Goal: Task Accomplishment & Management: Use online tool/utility

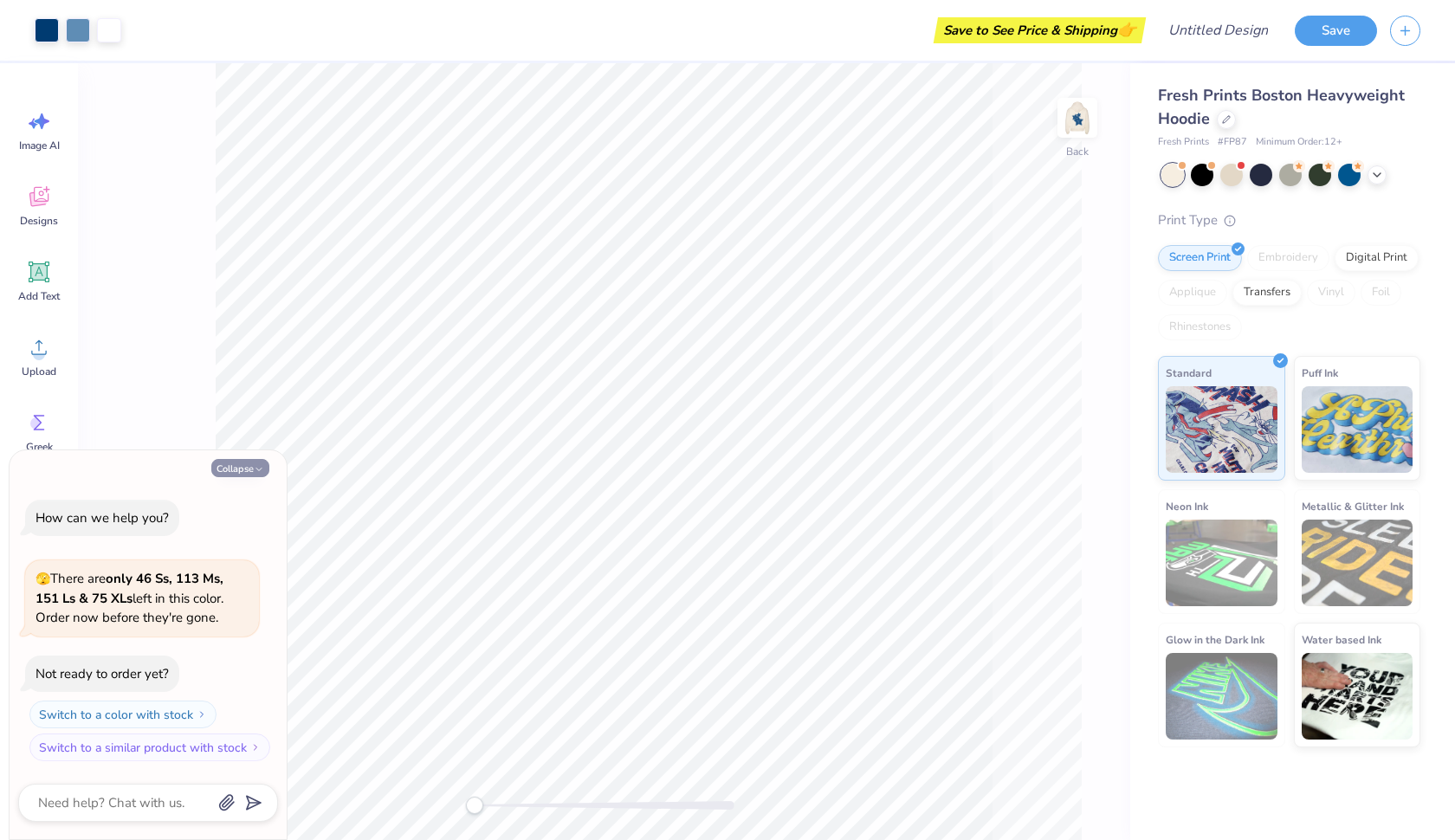
click at [244, 470] on button "Collapse" at bounding box center [240, 467] width 58 height 18
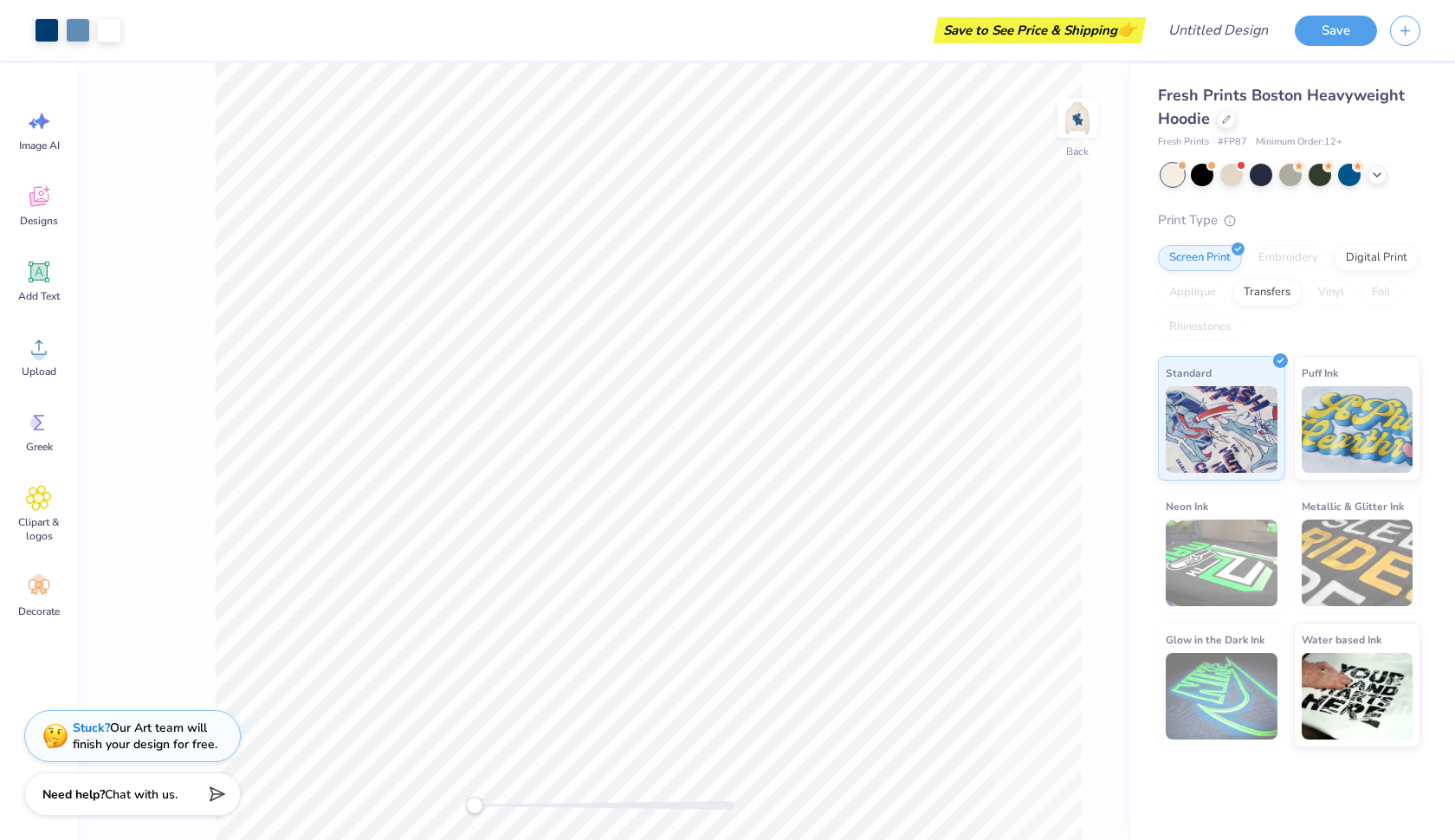
type textarea "x"
click at [49, 271] on icon at bounding box center [39, 272] width 26 height 26
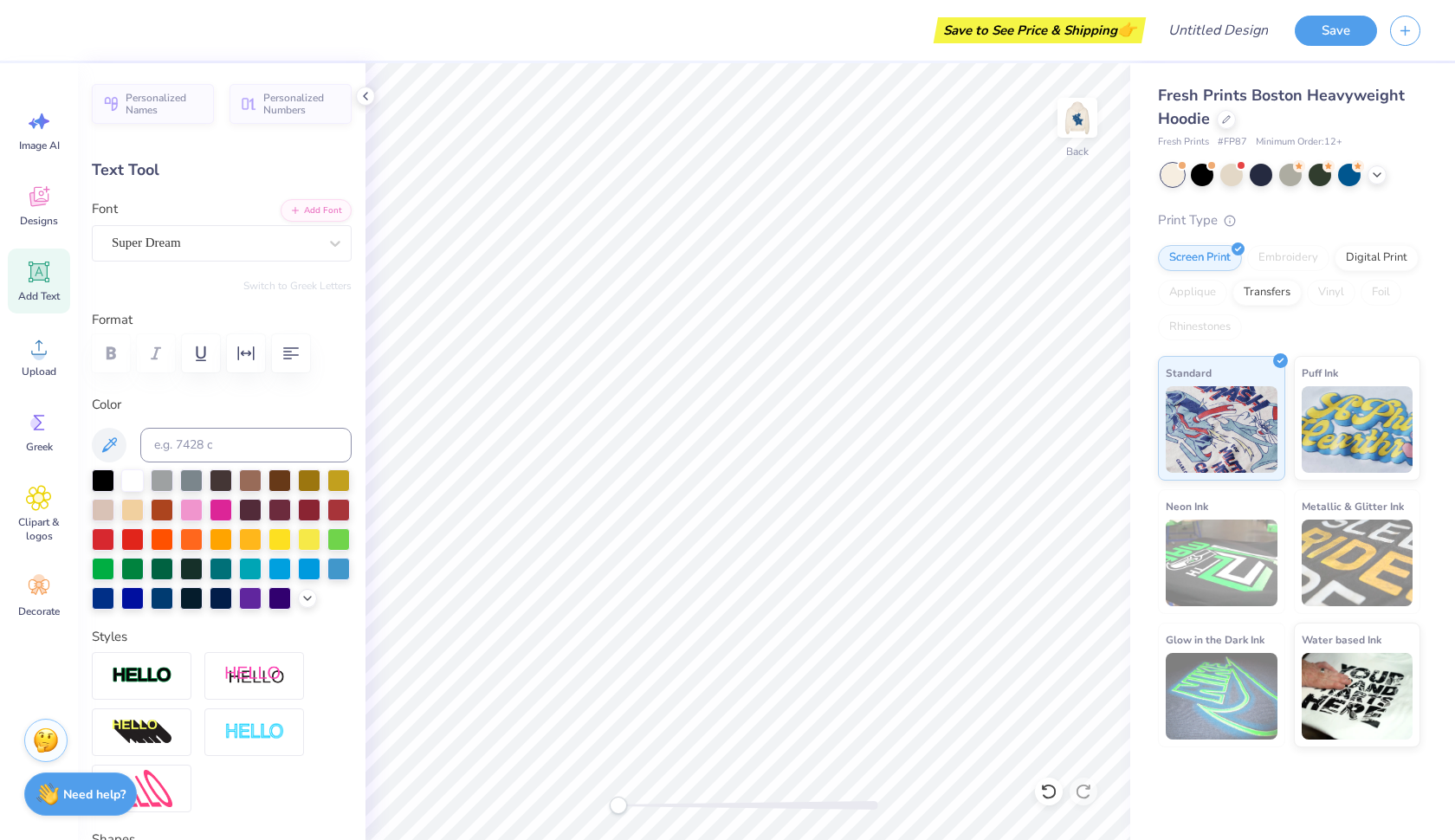
click at [51, 273] on icon at bounding box center [39, 272] width 26 height 26
click at [42, 207] on icon at bounding box center [39, 197] width 26 height 26
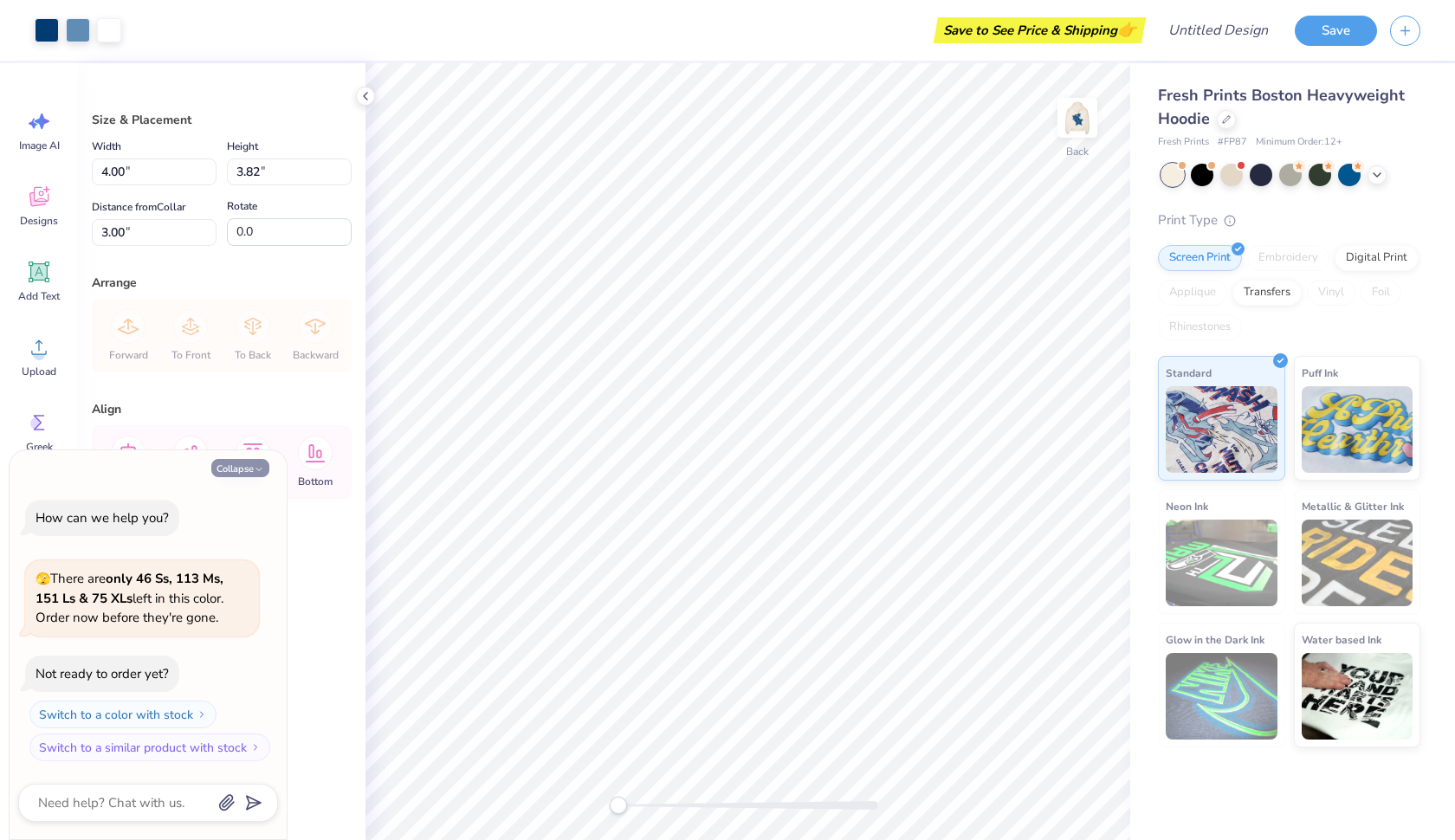
click at [226, 464] on button "Collapse" at bounding box center [240, 467] width 58 height 18
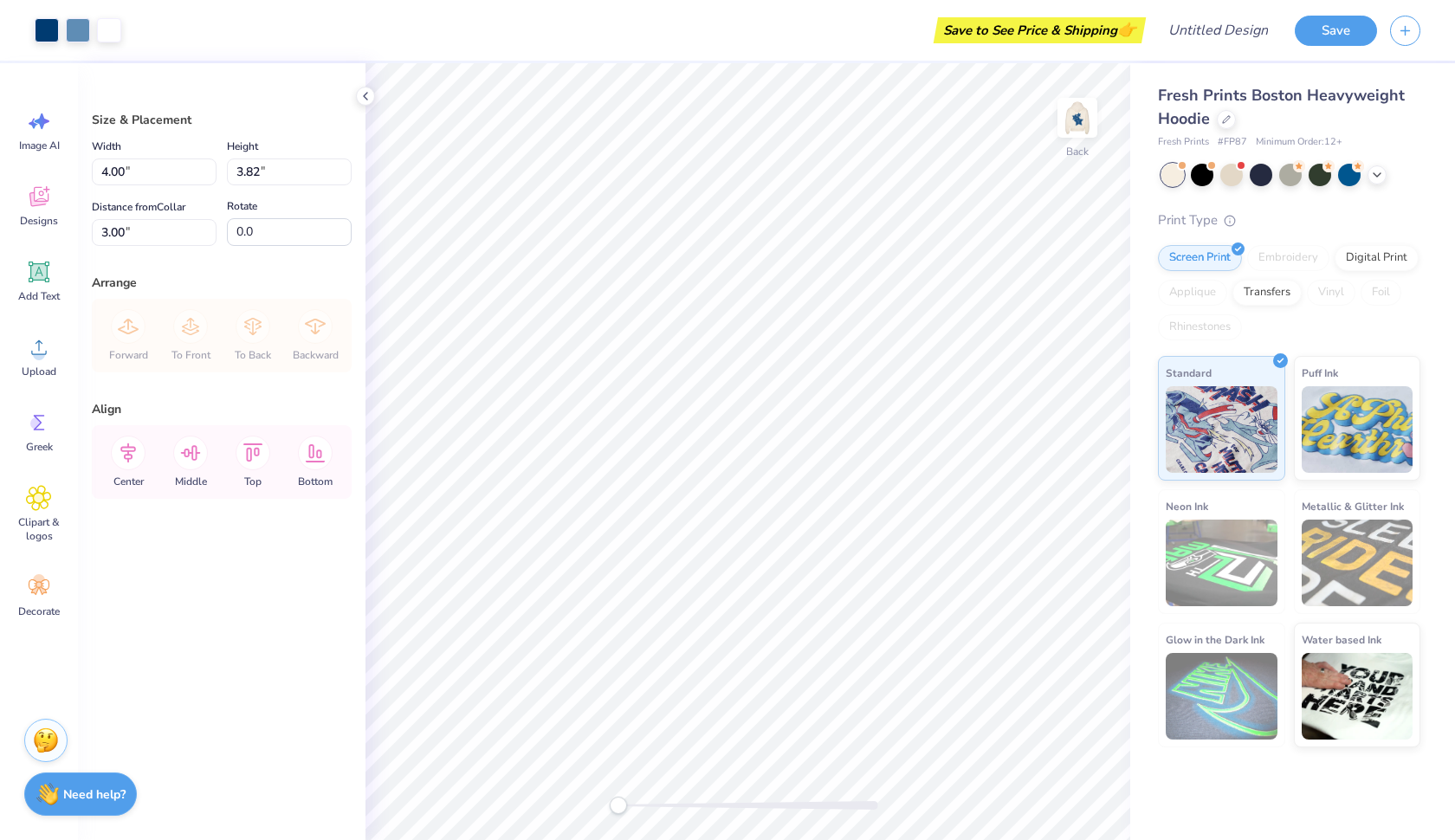
type textarea "x"
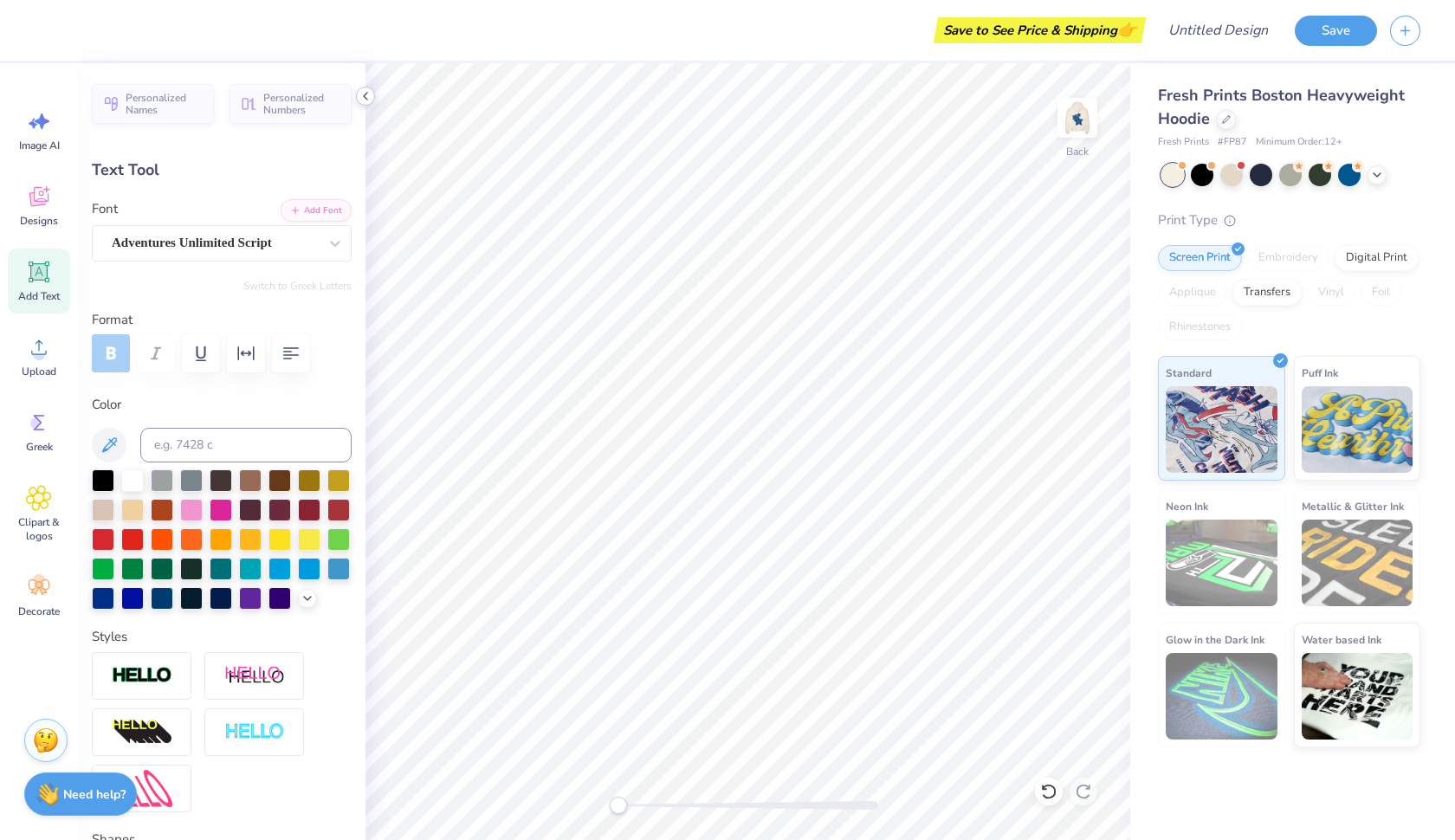
scroll to position [0, 1]
type textarea "Pomona"
type input "1.23"
type input "0.79"
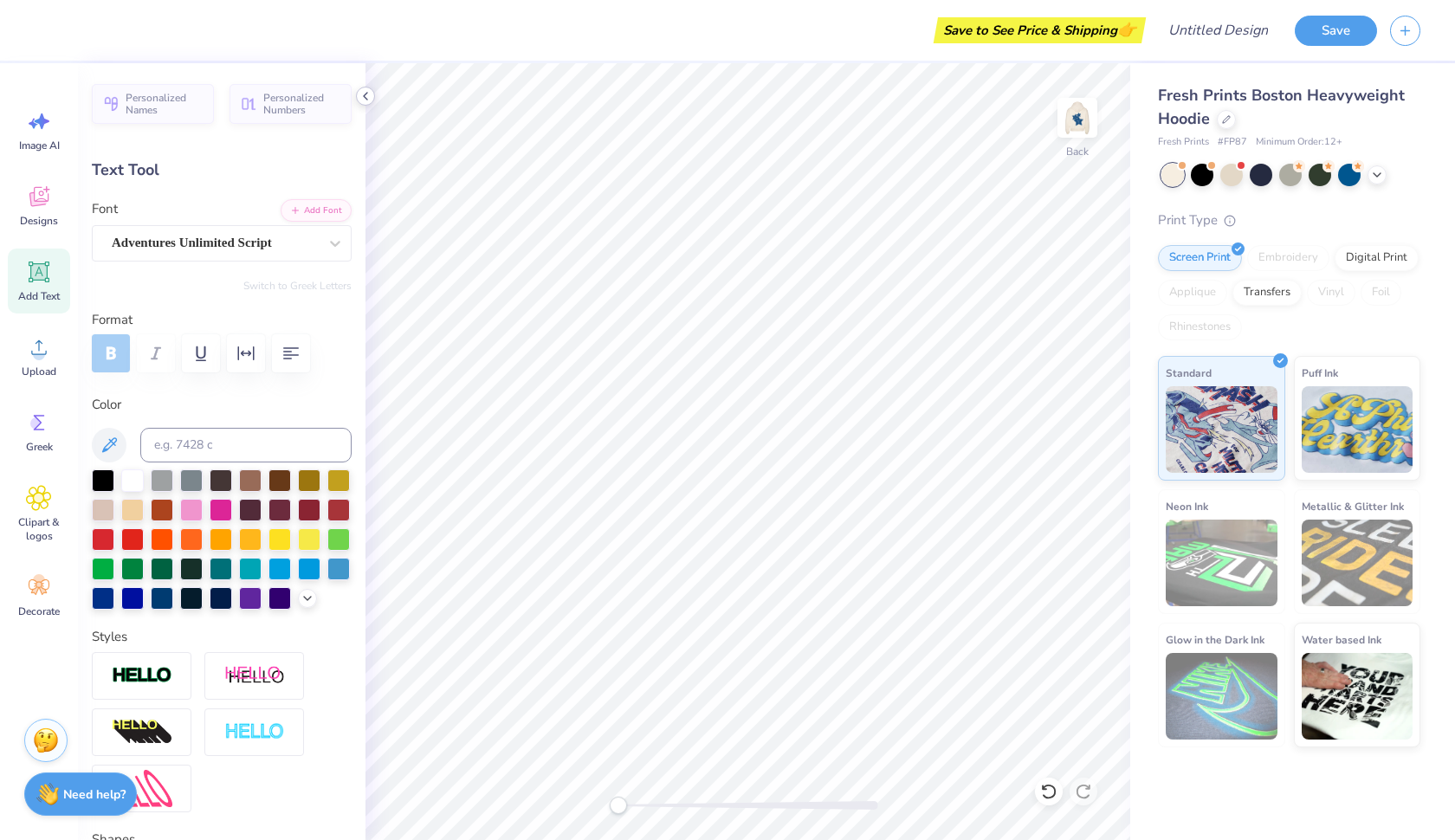
type input "4.92"
type textarea "College"
type input "0.0"
type input "2.00"
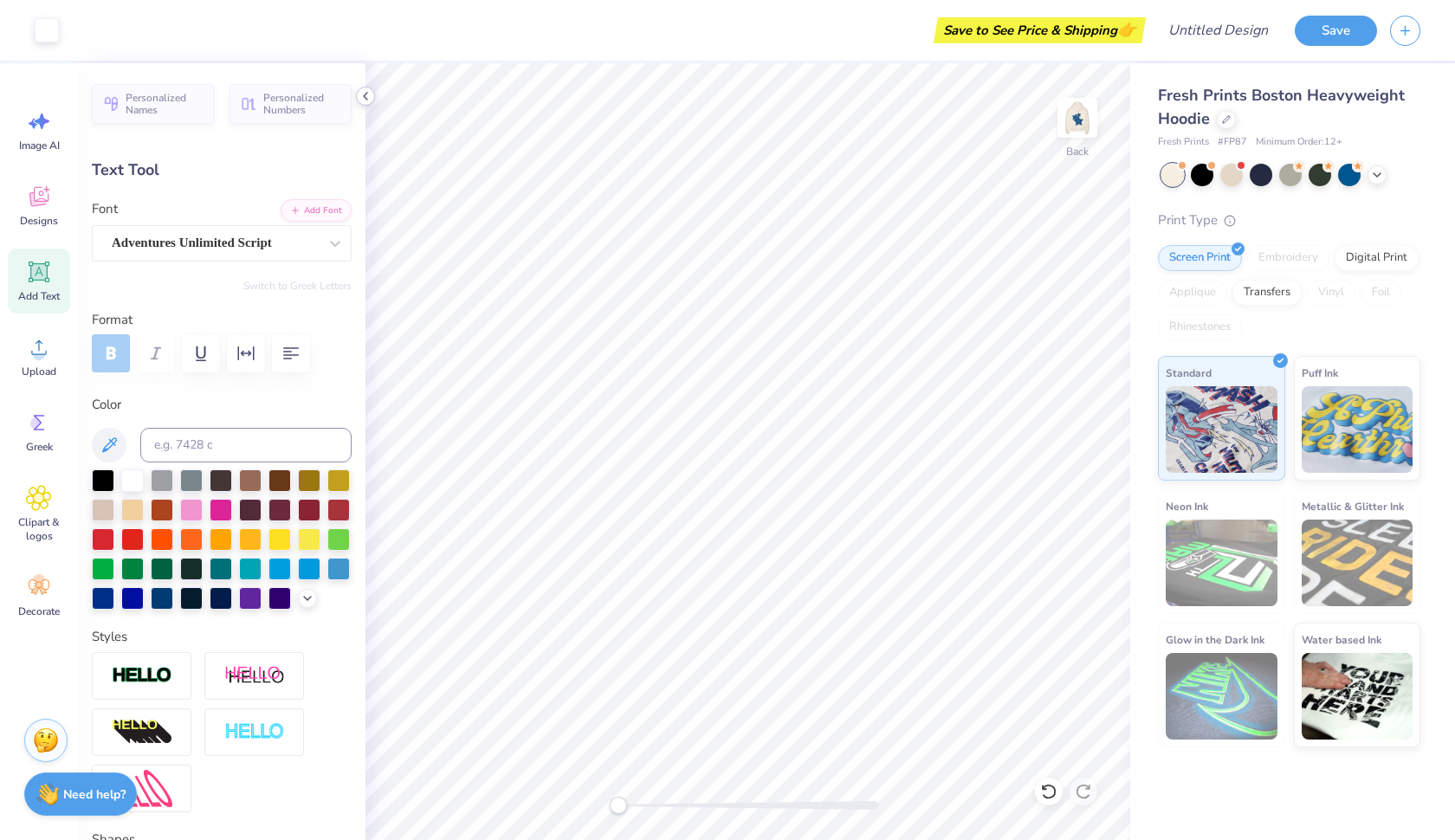
type input "0.83"
type input "4.61"
type input "-17.0"
type textarea "Pomona"
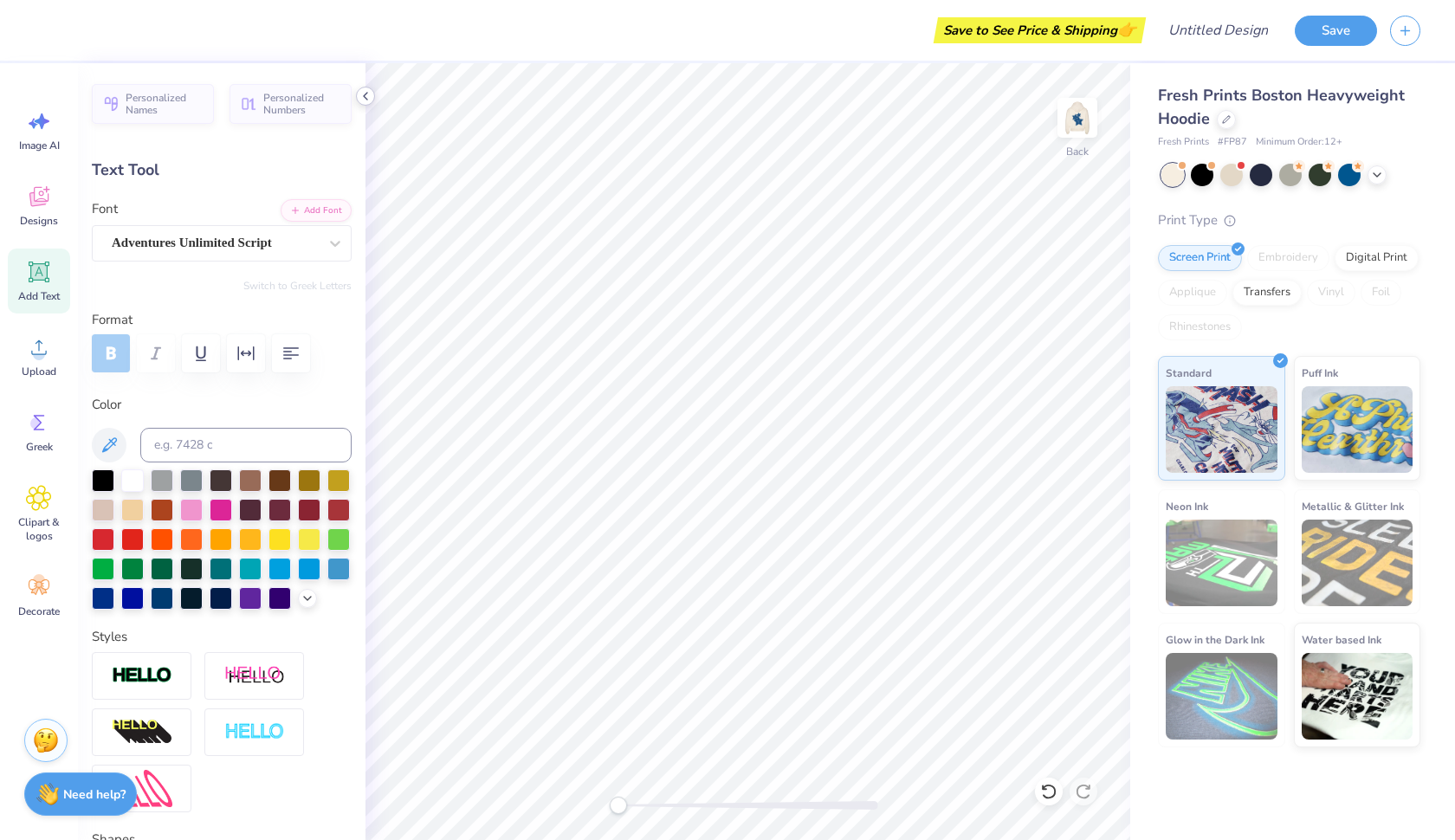
type input "0.0"
click at [1075, 112] on img at bounding box center [1076, 117] width 69 height 69
click at [1083, 121] on img at bounding box center [1077, 118] width 35 height 35
click at [1074, 121] on img at bounding box center [1076, 117] width 69 height 69
click at [1074, 120] on img at bounding box center [1076, 117] width 69 height 69
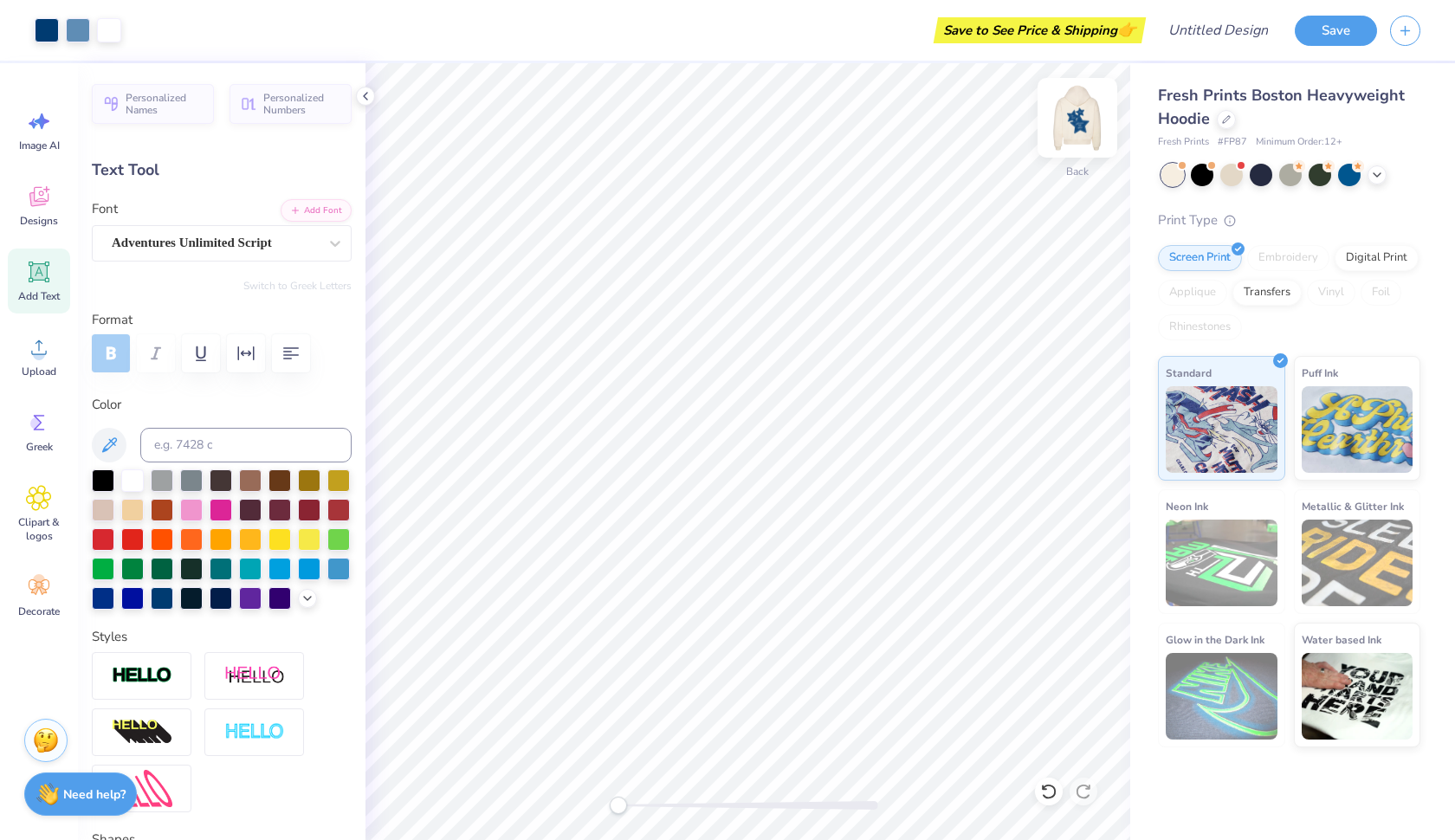
click at [1067, 114] on img at bounding box center [1076, 117] width 69 height 69
click at [1067, 114] on img at bounding box center [1077, 118] width 35 height 35
